Goal: Information Seeking & Learning: Understand process/instructions

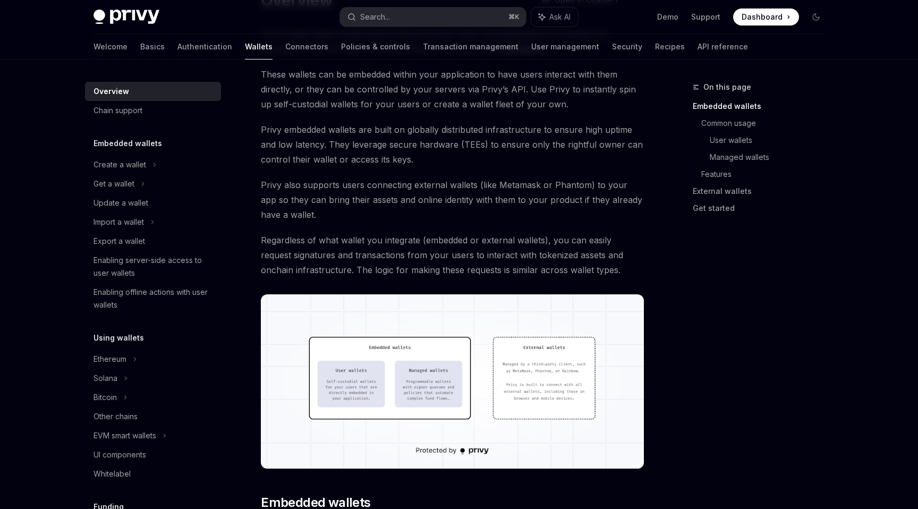
scroll to position [188, 0]
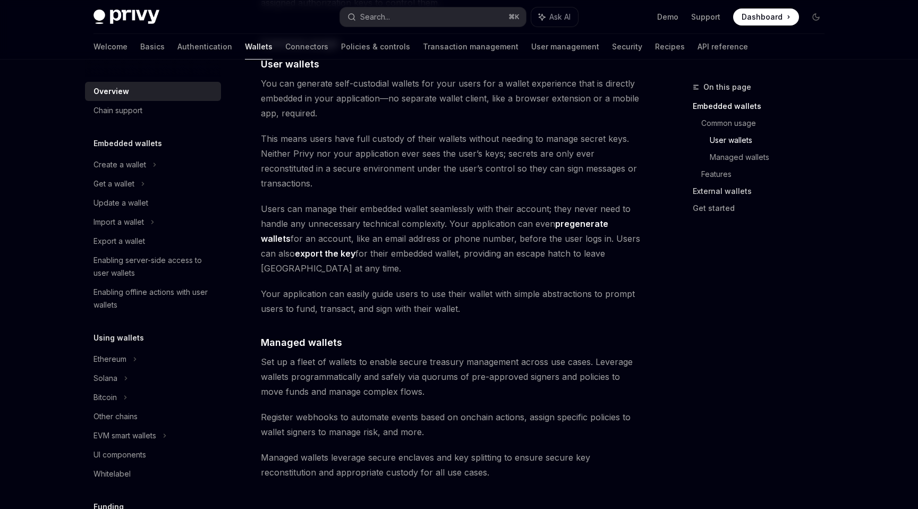
click at [734, 193] on link "External wallets" at bounding box center [763, 191] width 140 height 17
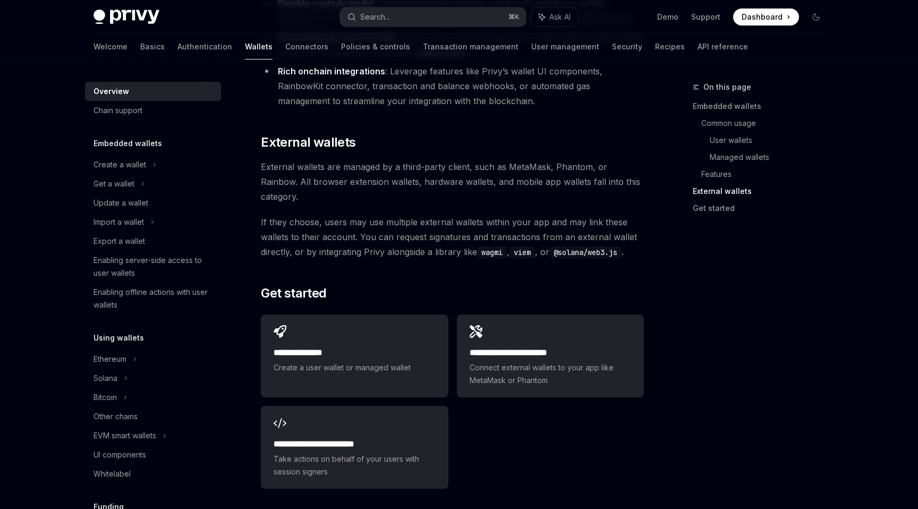
scroll to position [1533, 0]
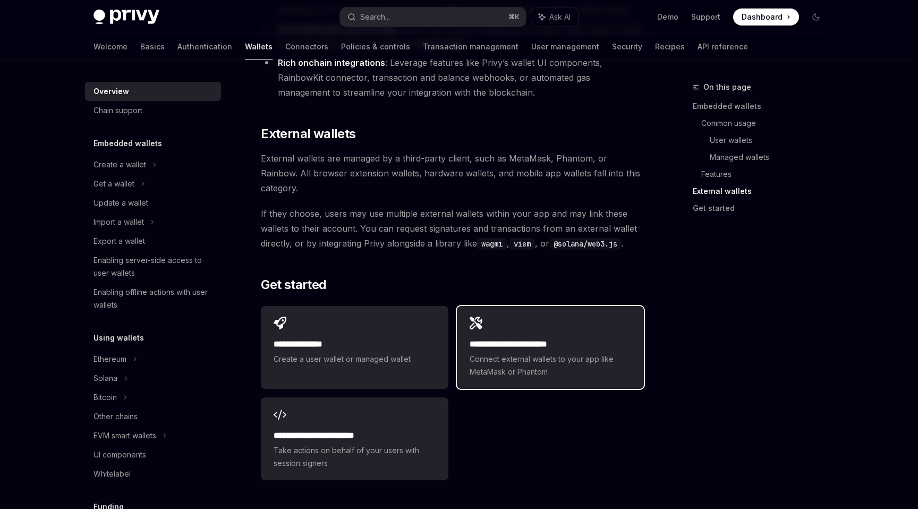
click at [489, 353] on span "Connect external wallets to your app like MetaMask or Phantom" at bounding box center [551, 366] width 162 height 26
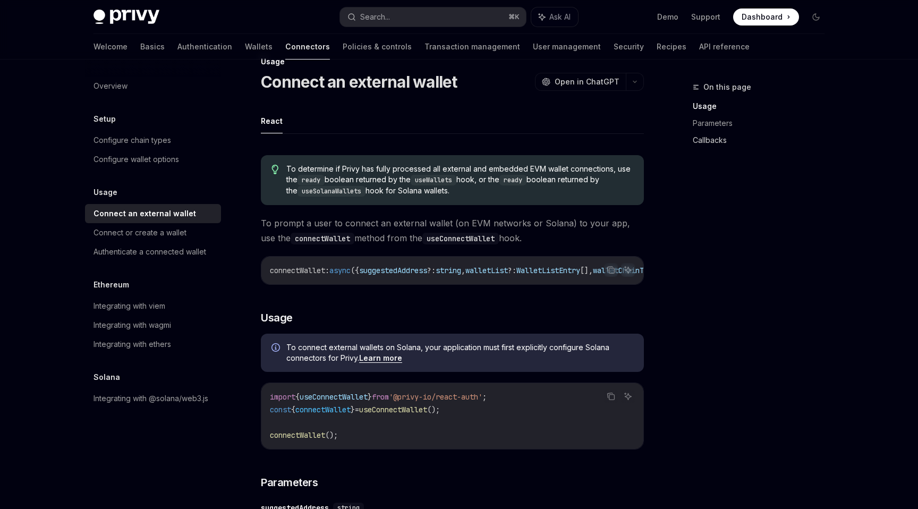
click at [715, 143] on link "Callbacks" at bounding box center [763, 140] width 140 height 17
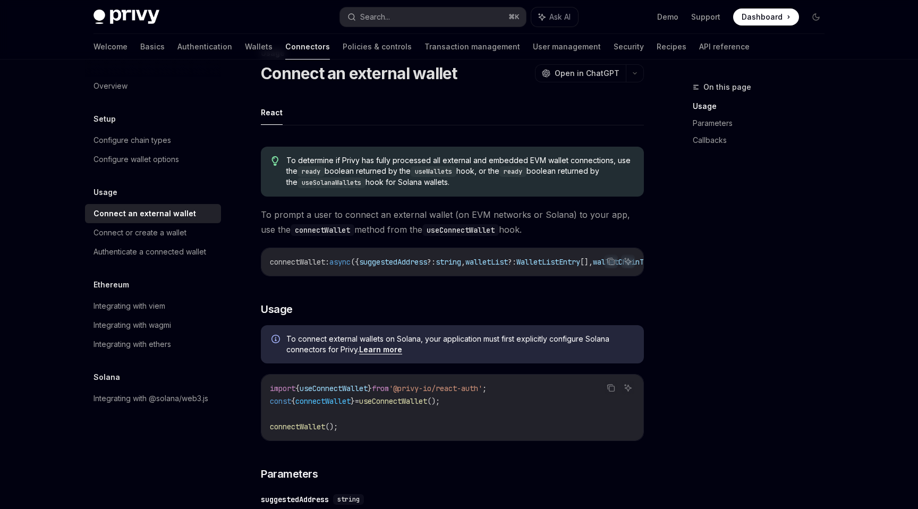
type textarea "*"
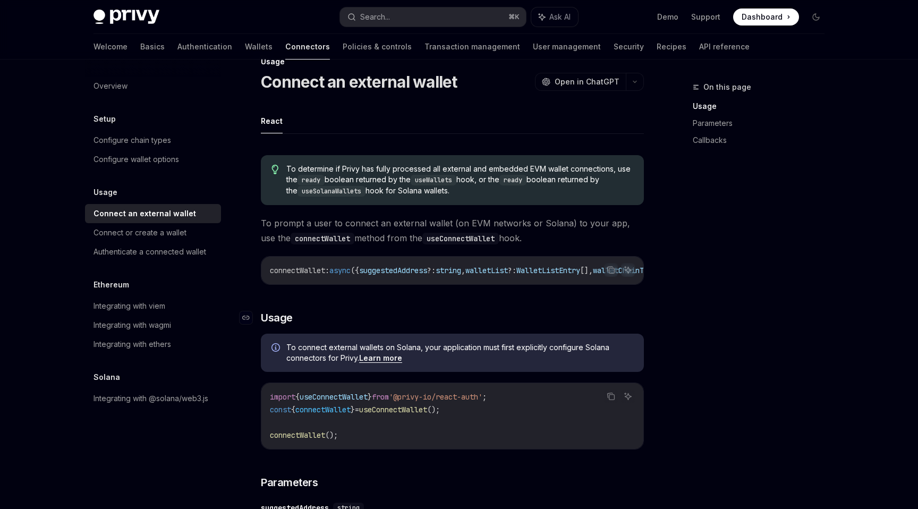
scroll to position [190, 0]
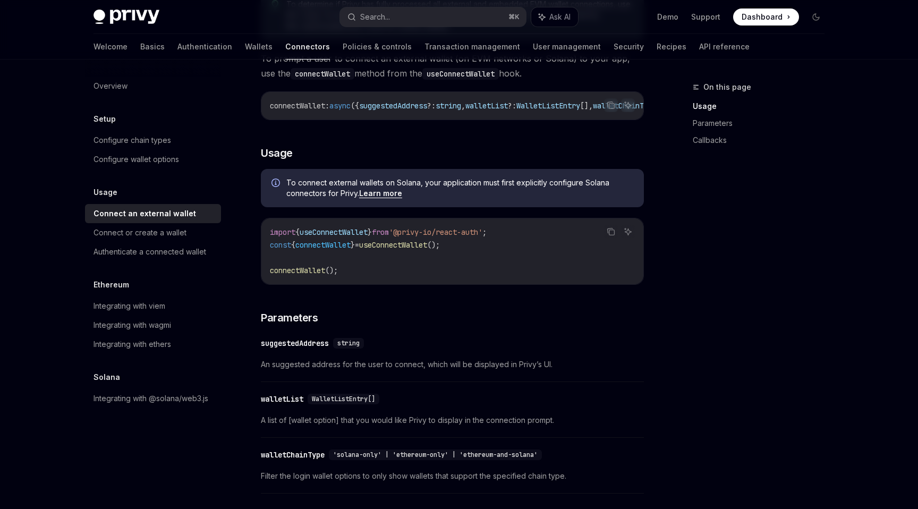
click at [384, 250] on span "useConnectWallet" at bounding box center [393, 245] width 68 height 10
copy code "const { connectWallet } = useConnectWallet ();"
click at [413, 249] on span "useConnectWallet" at bounding box center [393, 245] width 68 height 10
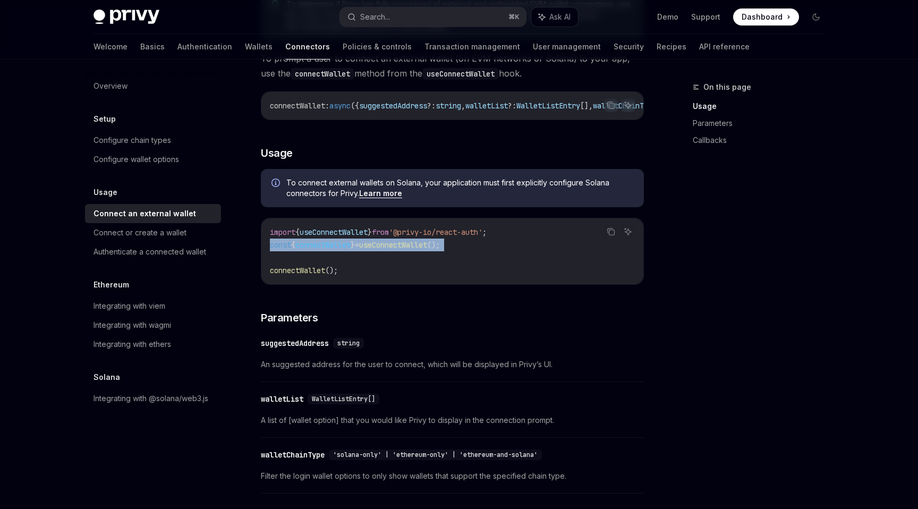
click at [413, 249] on span "useConnectWallet" at bounding box center [393, 245] width 68 height 10
copy code "const { connectWallet } = useConnectWallet ();"
click at [487, 20] on button "Search... ⌘ K" at bounding box center [433, 16] width 186 height 19
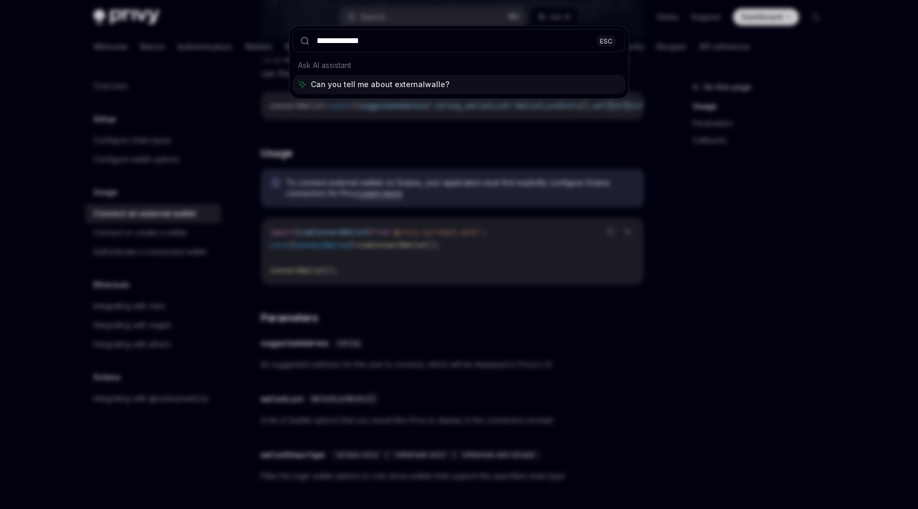
type input "**********"
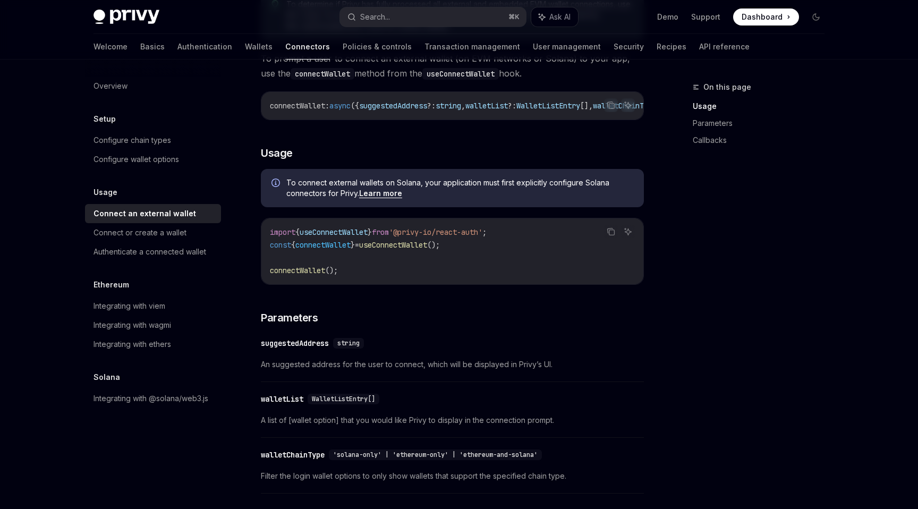
type textarea "*"
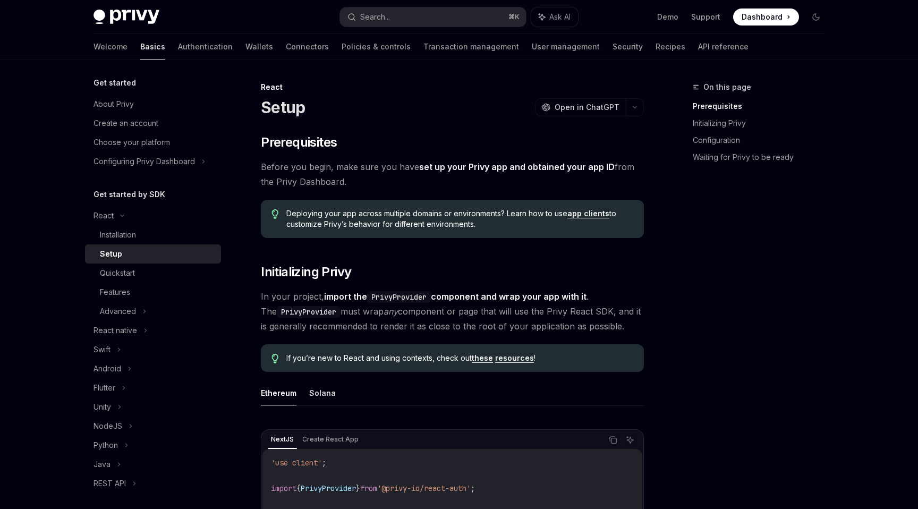
click at [719, 249] on div "On this page Prerequisites Initializing Privy Configuration Waiting for Privy t…" at bounding box center [753, 295] width 162 height 428
